Goal: Task Accomplishment & Management: Manage account settings

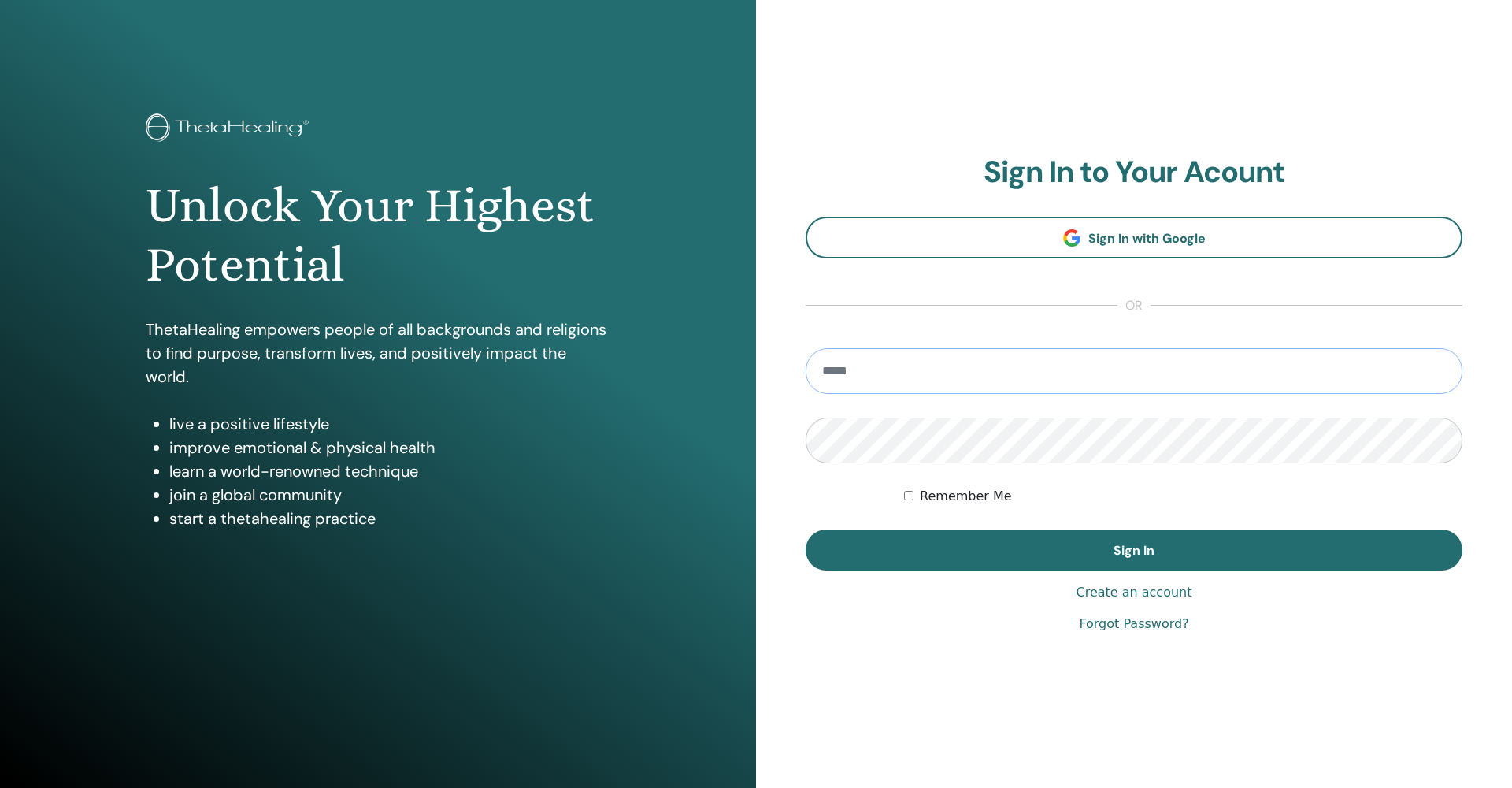
type input "**********"
click at [1134, 550] on button "Sign In" at bounding box center [1134, 550] width 657 height 41
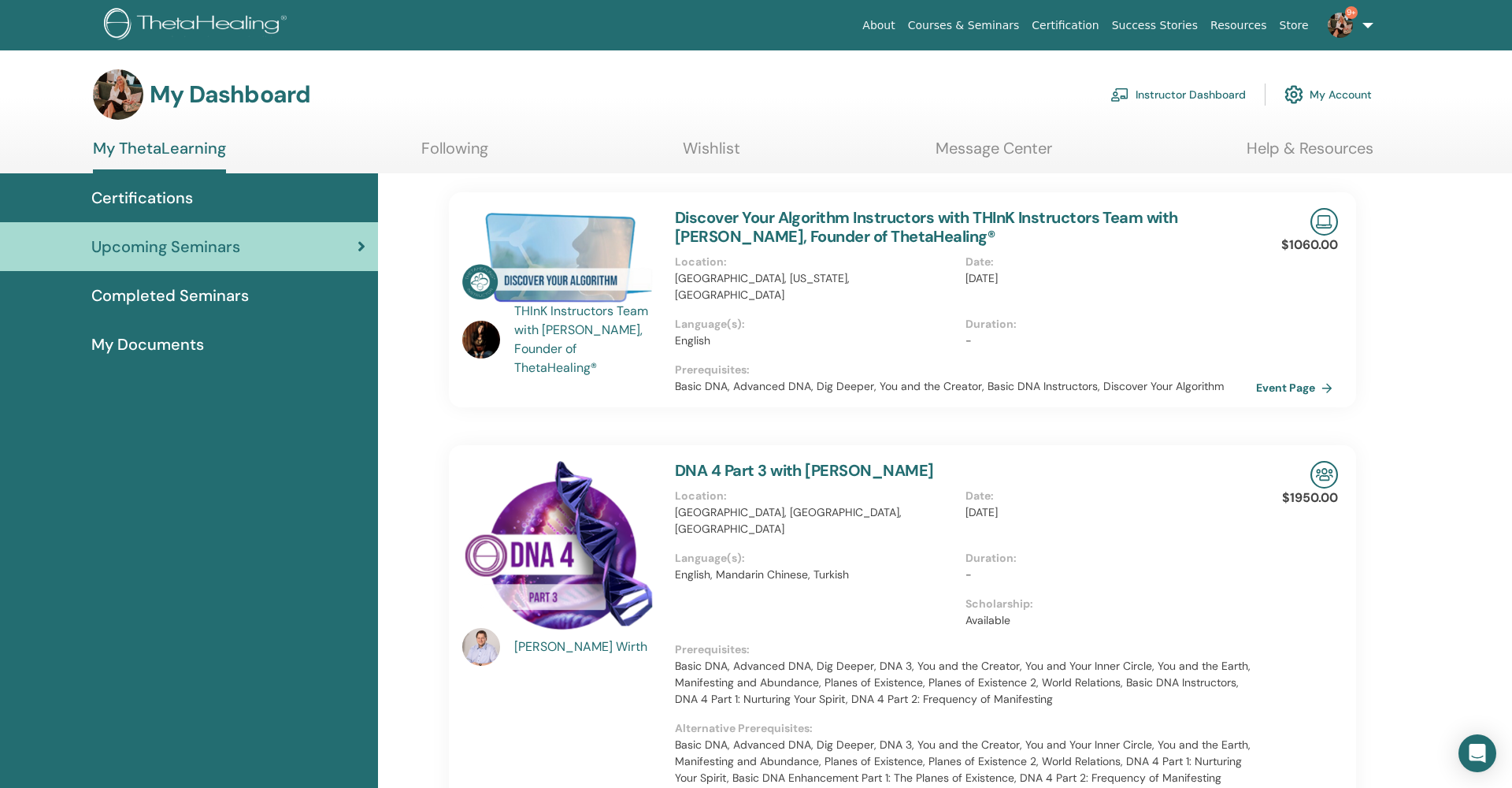
click at [1155, 93] on link "Instructor Dashboard" at bounding box center [1178, 94] width 136 height 35
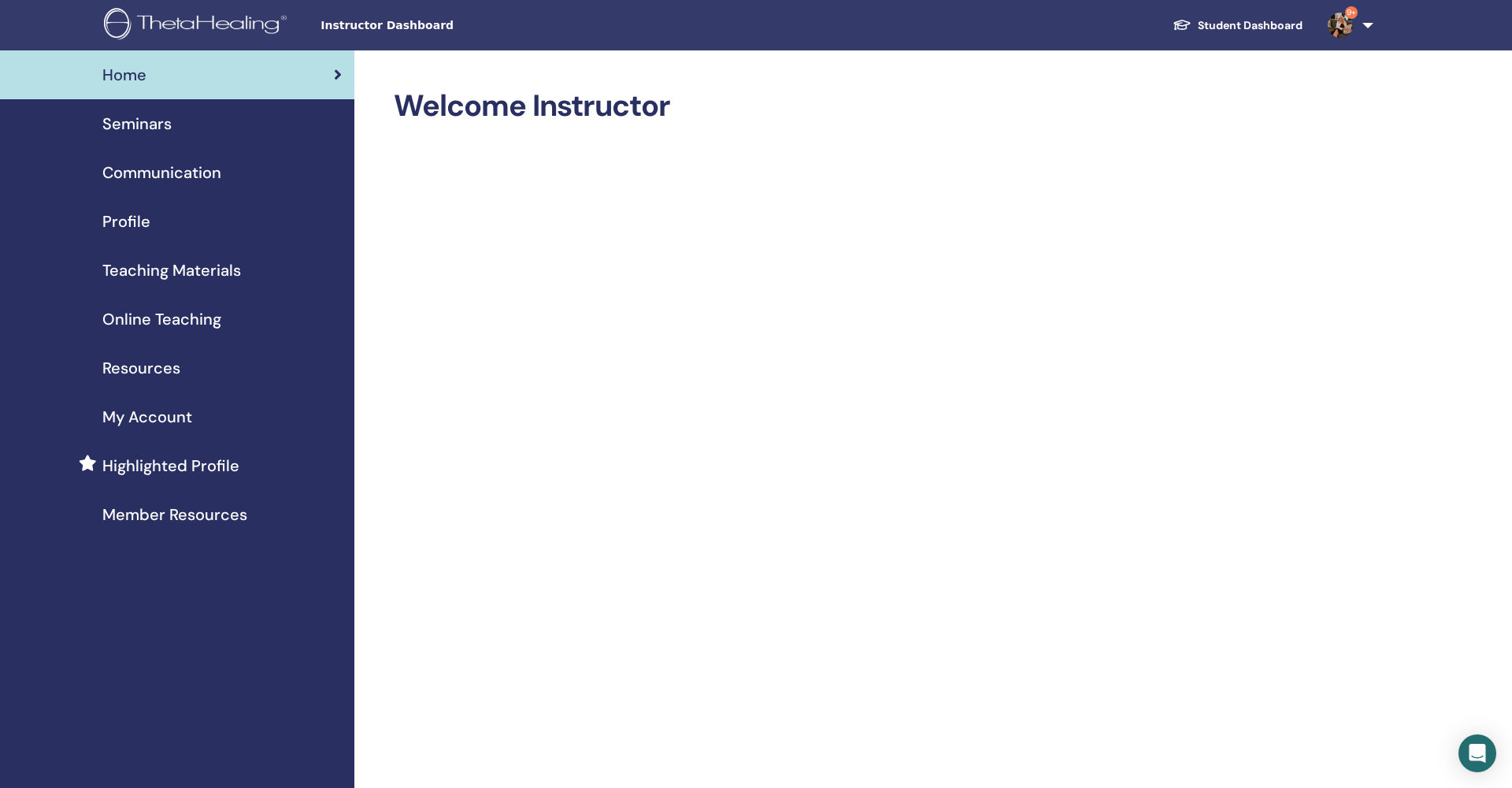
click at [137, 120] on span "Seminars" at bounding box center [137, 124] width 69 height 24
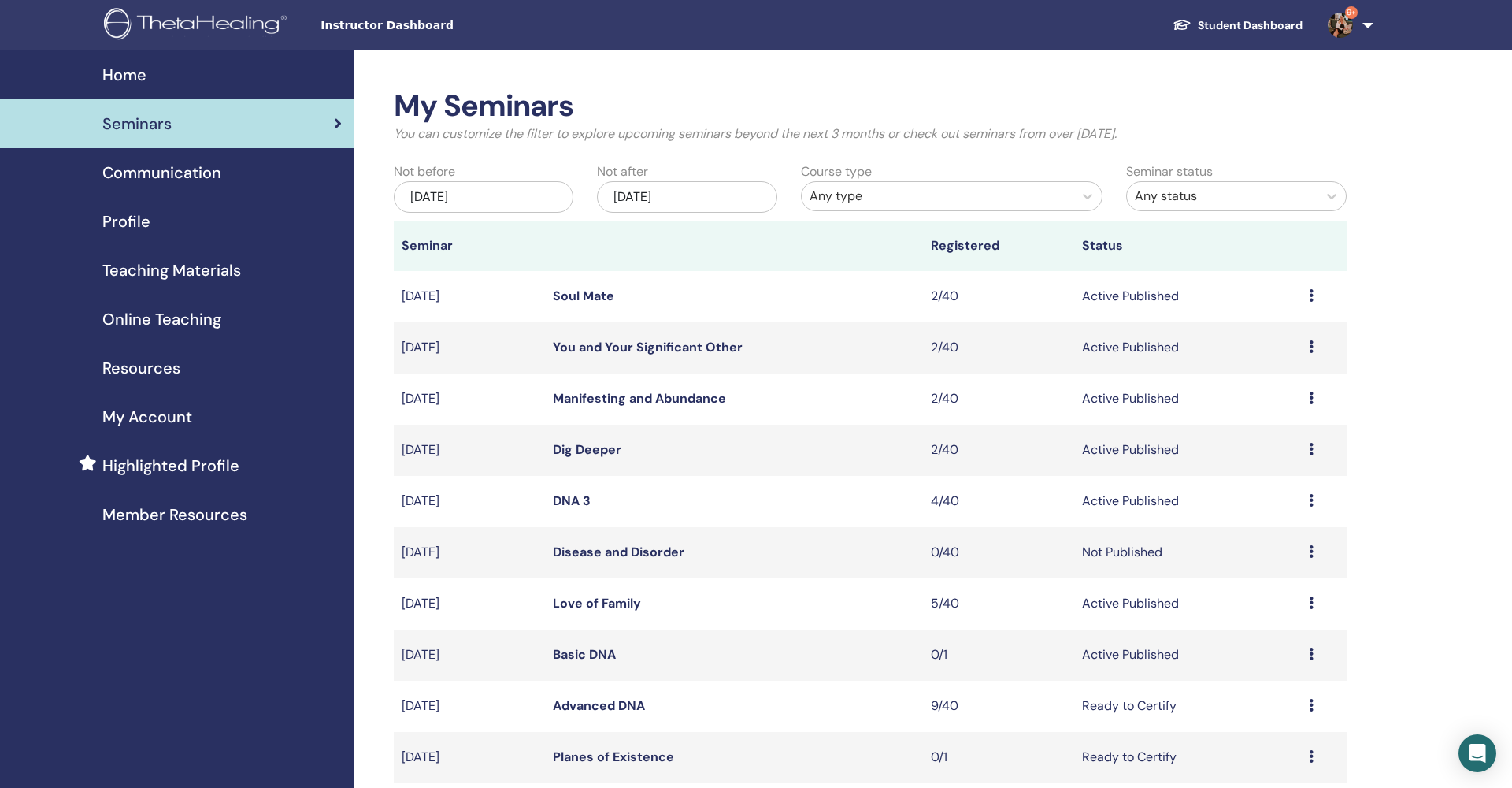
click at [612, 603] on link "Love of Family" at bounding box center [596, 603] width 88 height 16
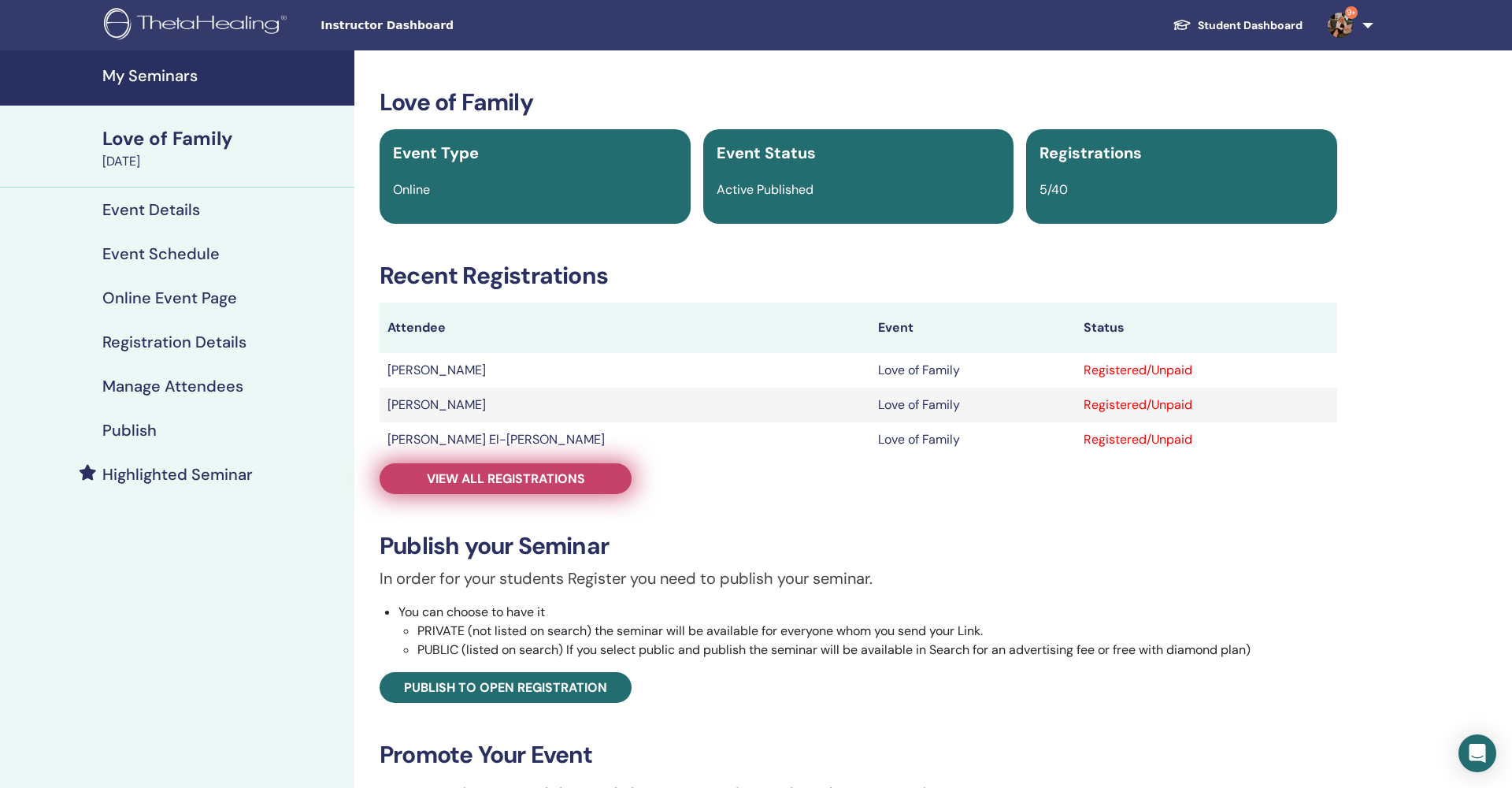
click at [547, 479] on span "View all registrations" at bounding box center [506, 478] width 158 height 16
